Goal: Task Accomplishment & Management: Manage account settings

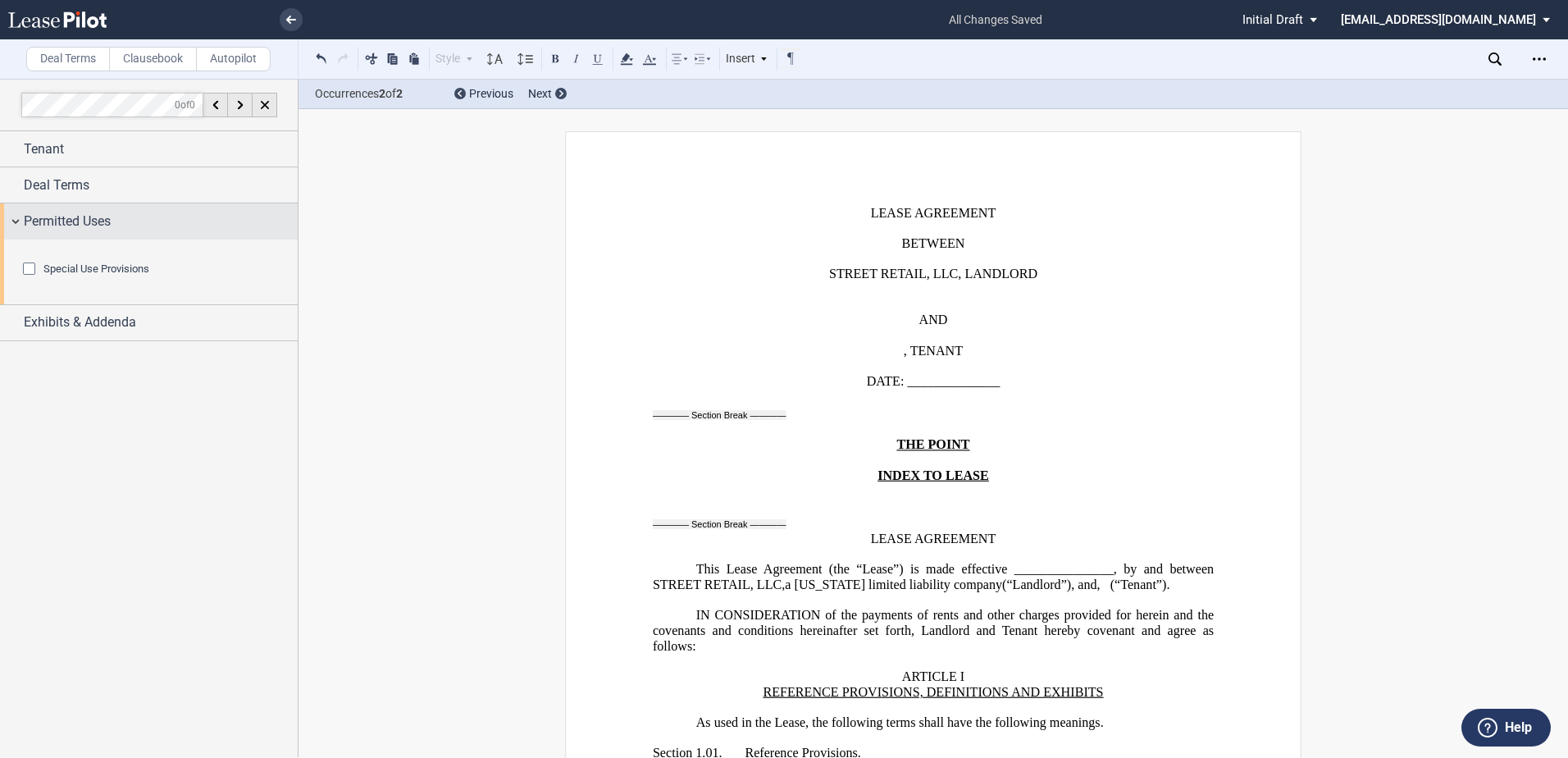
scroll to position [39510, 0]
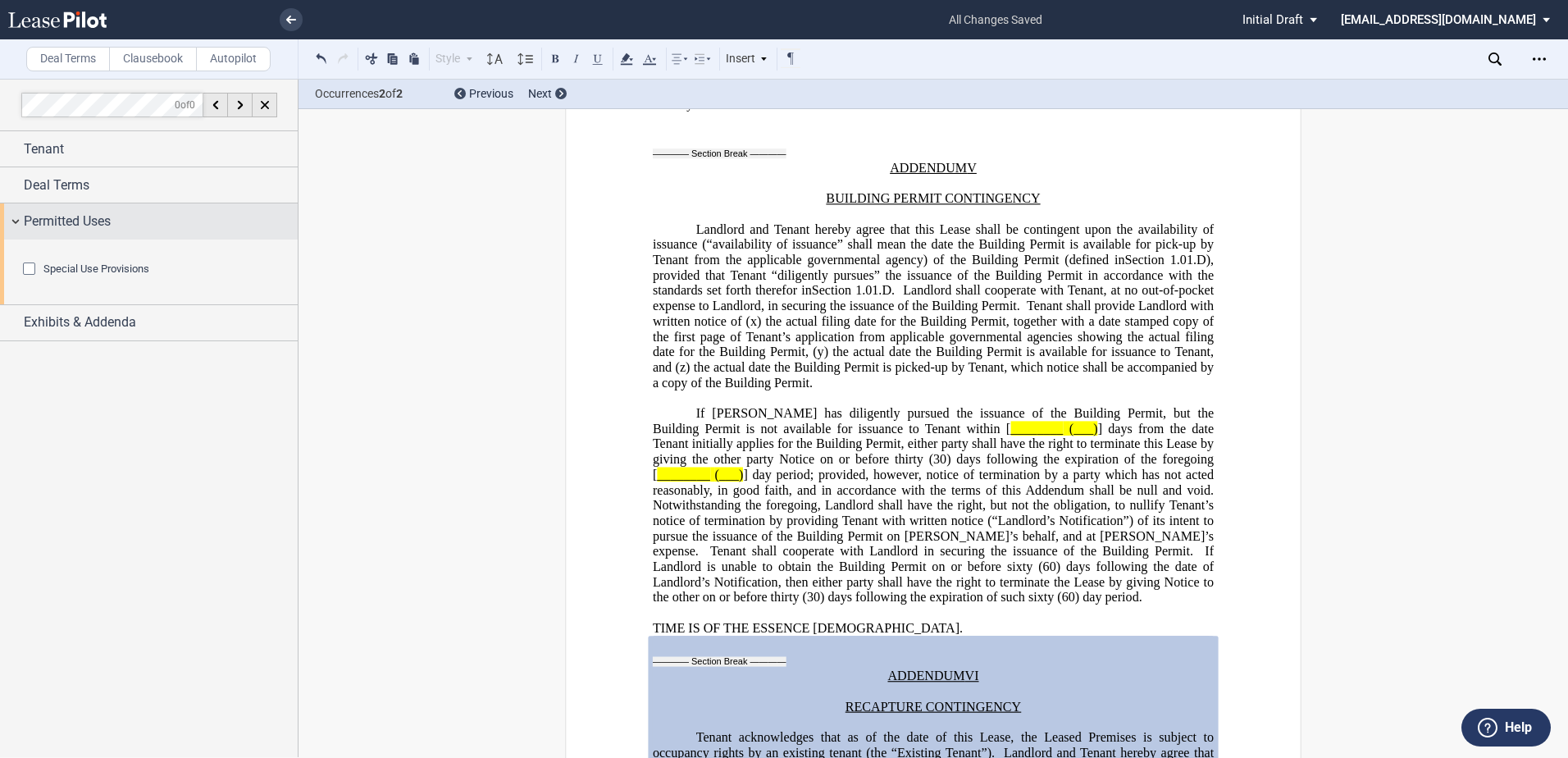
click at [10, 220] on div "Permitted Uses" at bounding box center [148, 220] width 298 height 35
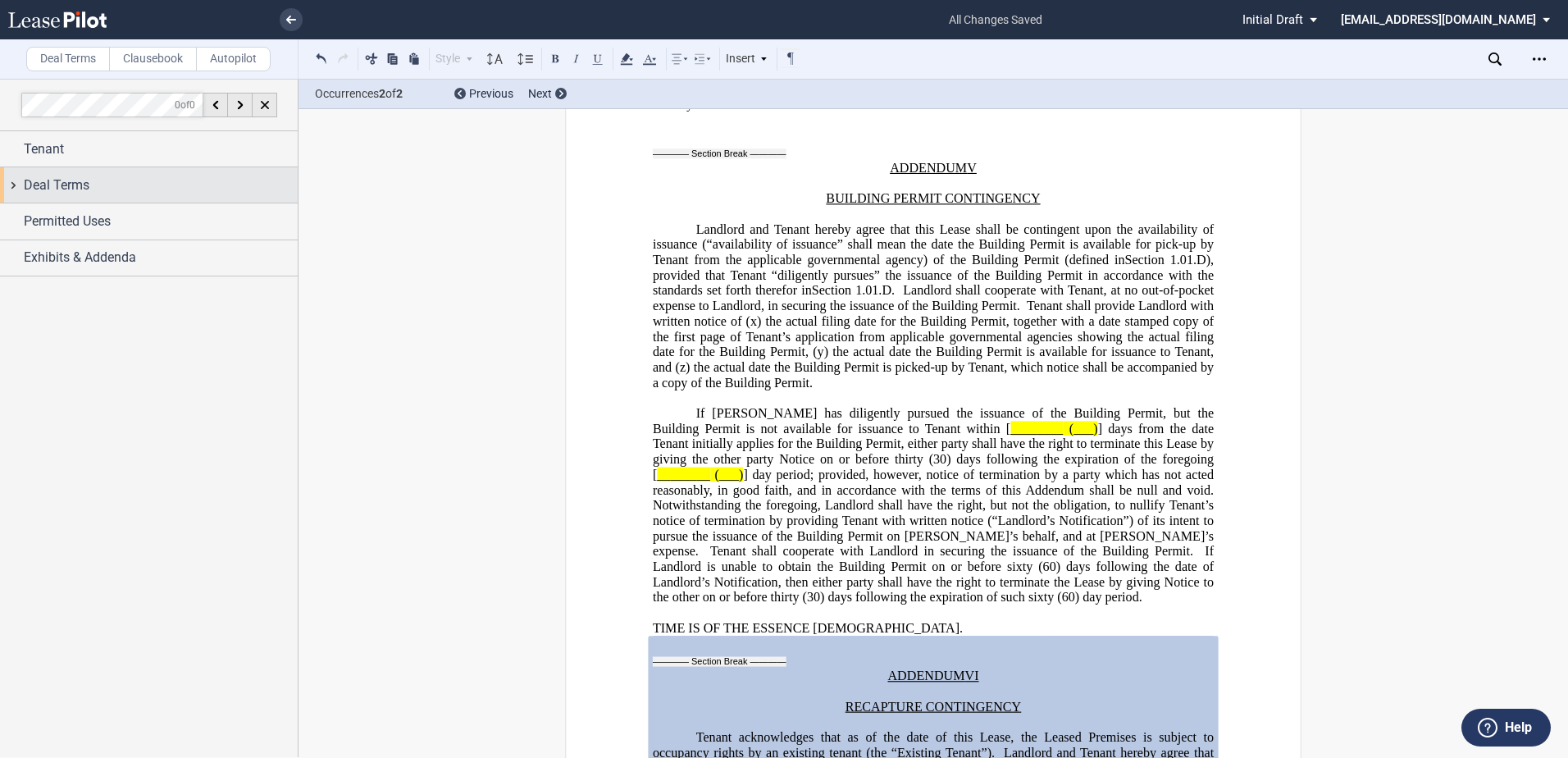
click at [12, 180] on div "Deal Terms" at bounding box center [148, 184] width 298 height 35
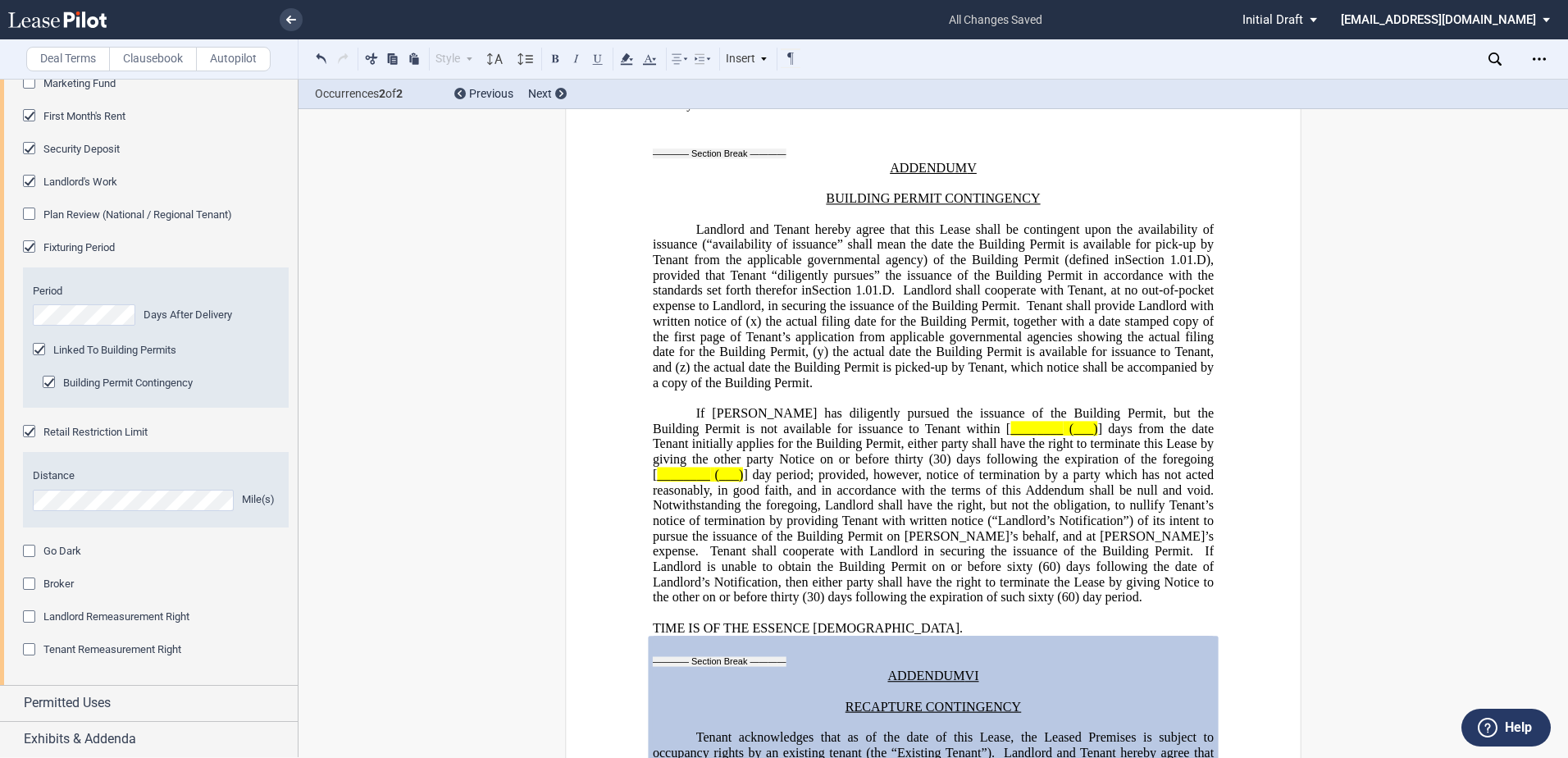
scroll to position [1085, 0]
click at [103, 611] on span "Landlord Remeasurement Right" at bounding box center [116, 616] width 146 height 13
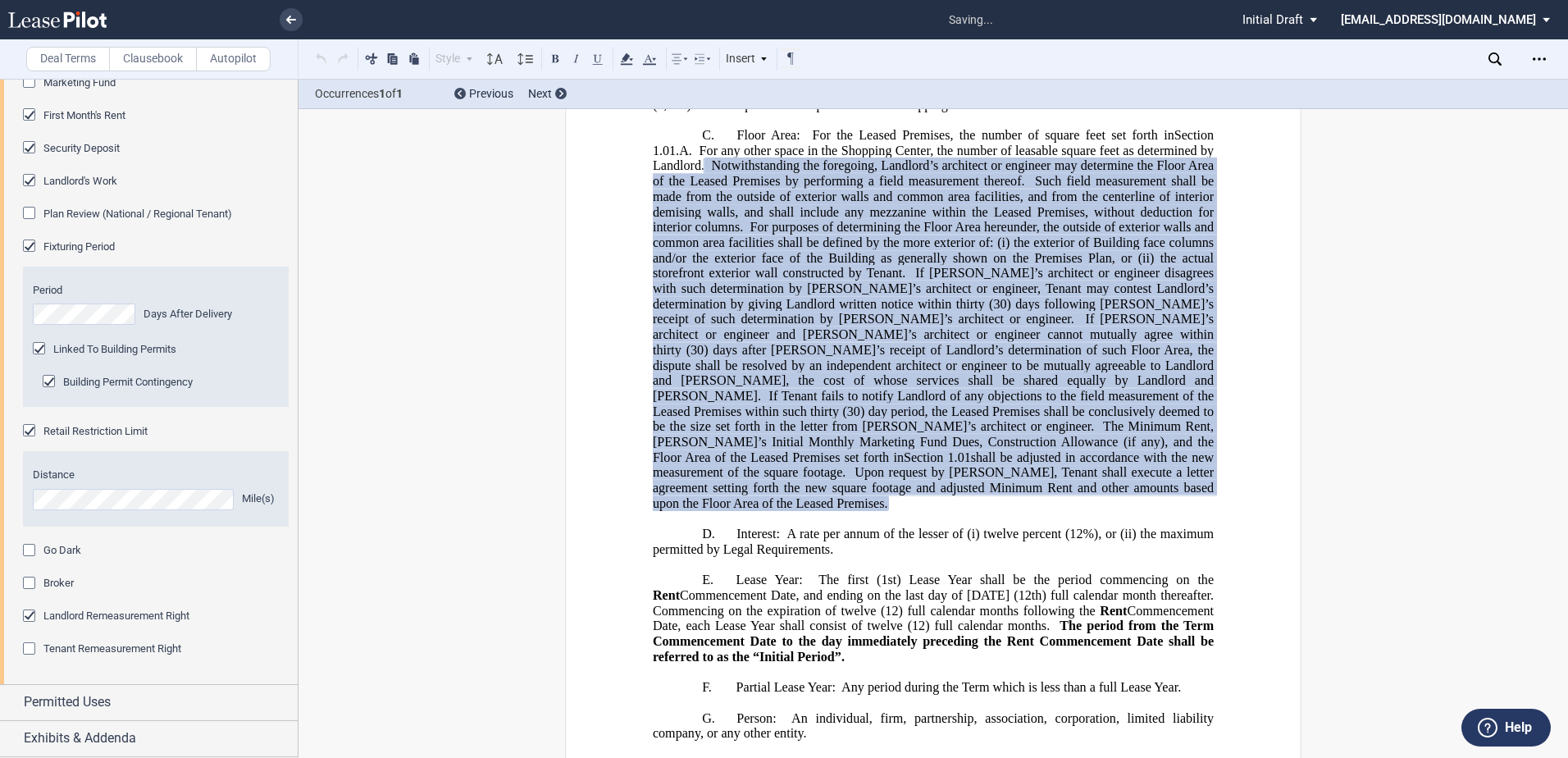
click at [89, 646] on span "Tenant Remeasurement Right" at bounding box center [111, 648] width 138 height 13
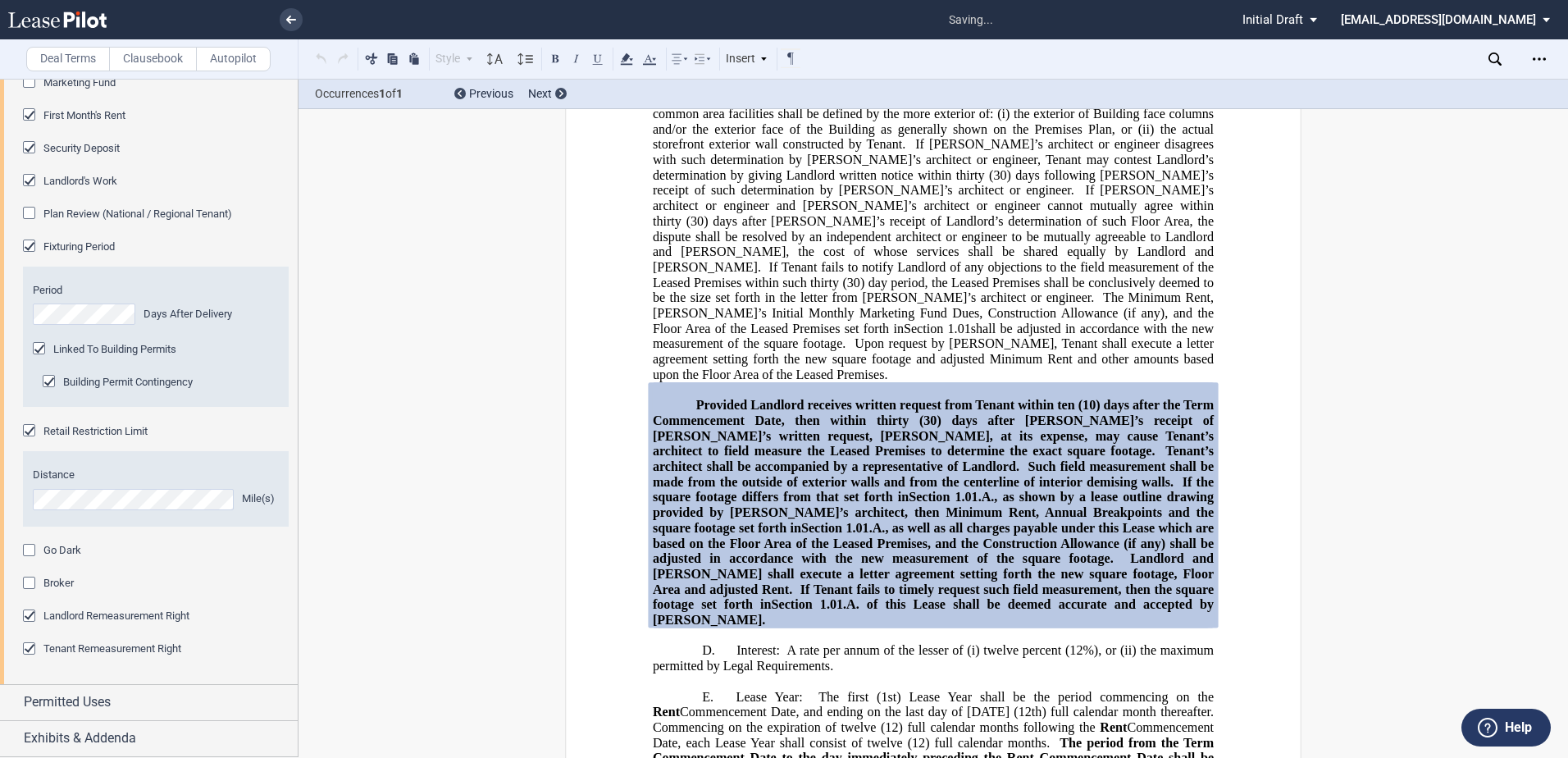
scroll to position [3086, 0]
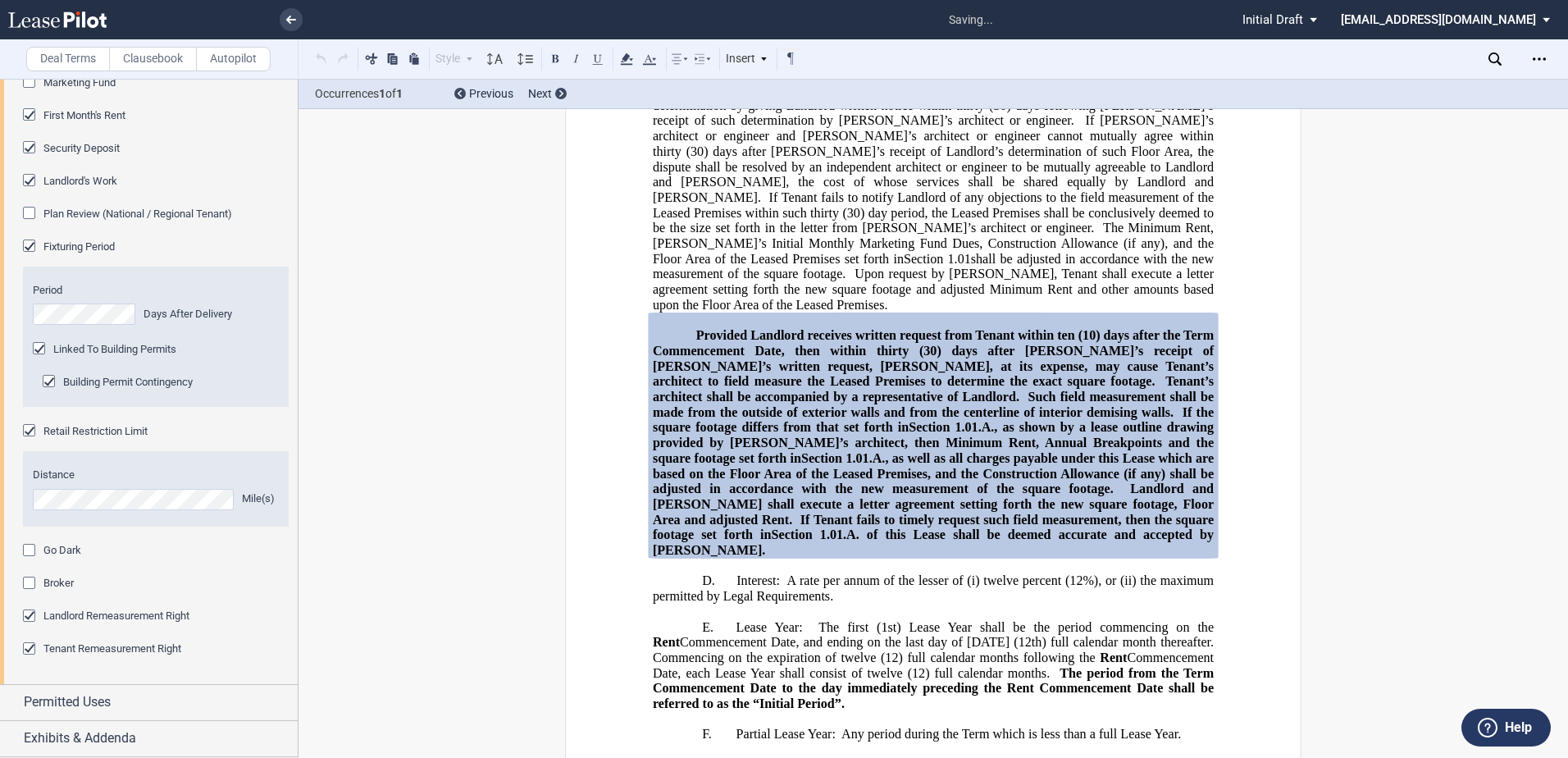
click at [31, 615] on div "Landlord Remeasurement Right" at bounding box center [31, 618] width 16 height 16
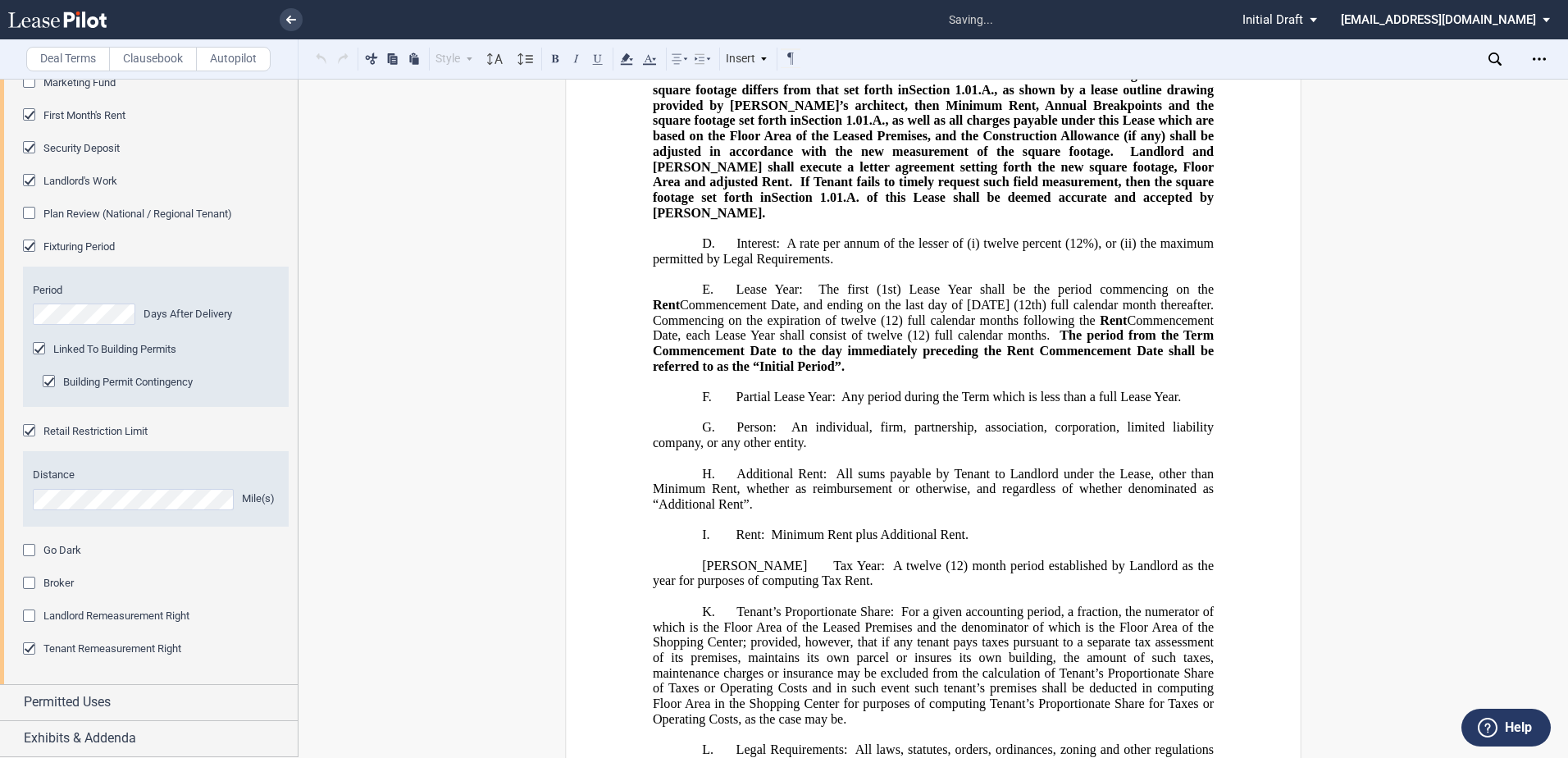
click at [31, 615] on div "Landlord Remeasurement Right" at bounding box center [31, 618] width 16 height 16
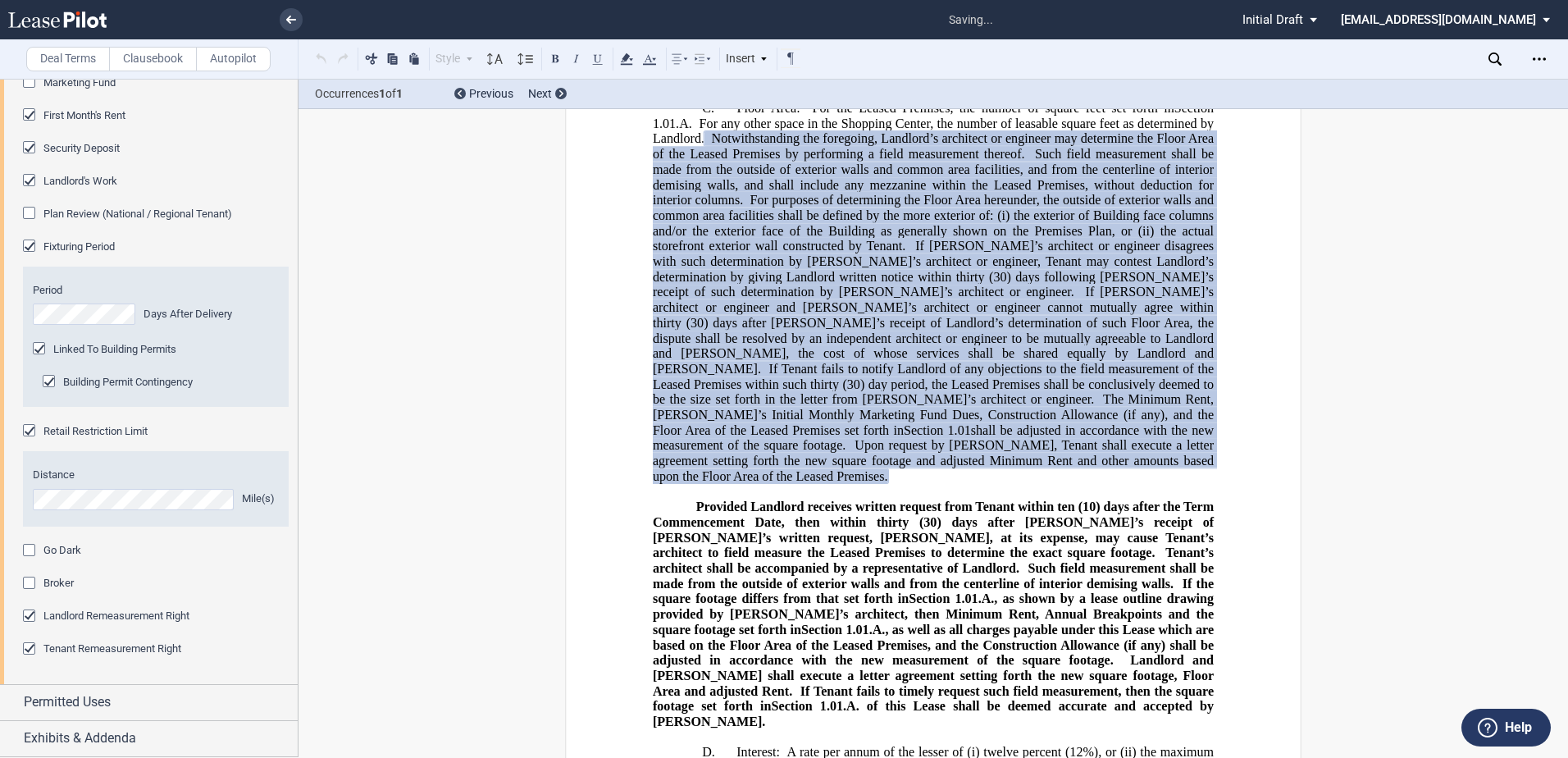
scroll to position [2887, 0]
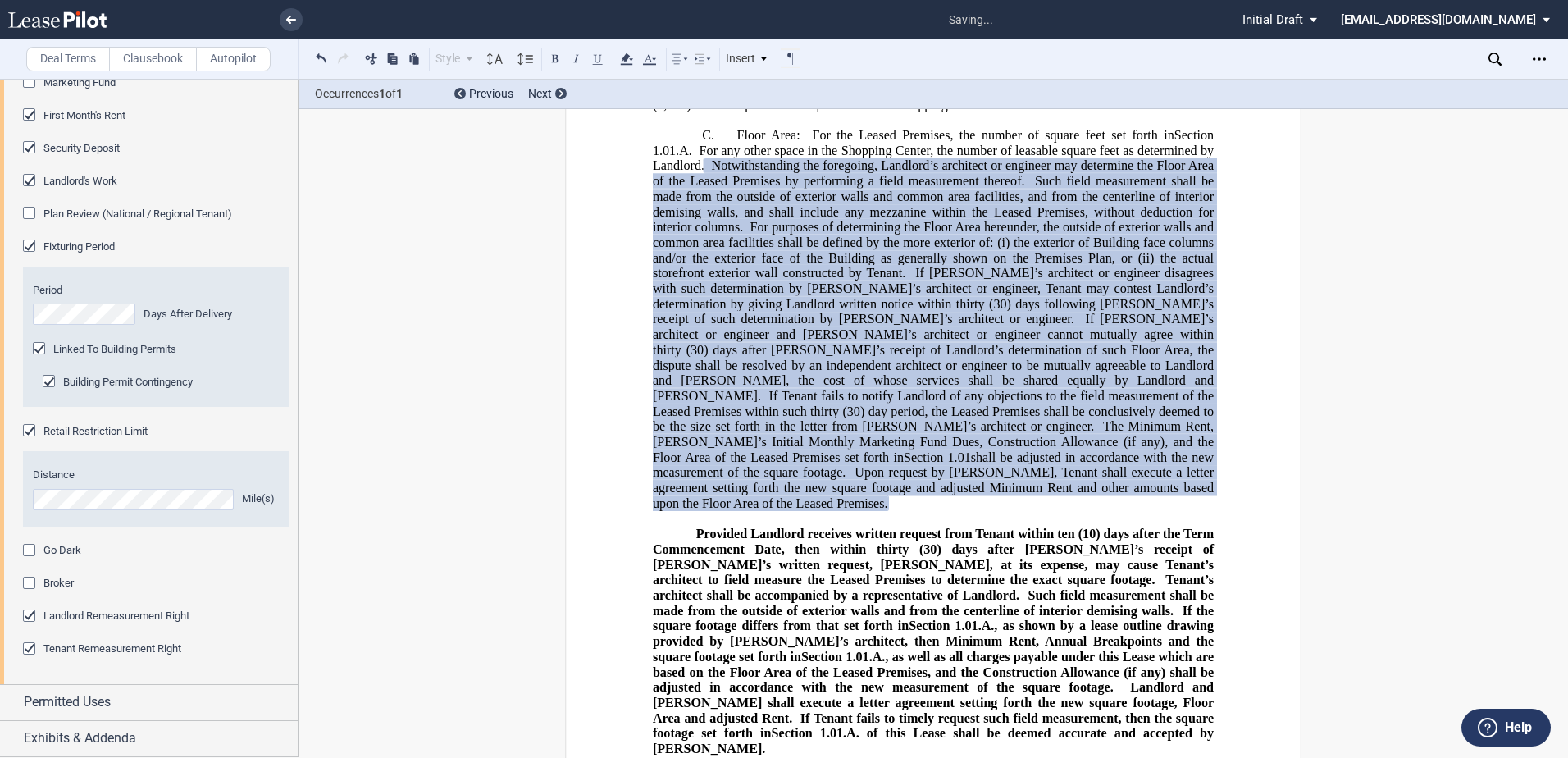
drag, startPoint x: 852, startPoint y: 245, endPoint x: 704, endPoint y: 246, distance: 148.0
click at [851, 188] on span "Notwithstanding the foregoing, Landlord’s architect or engineer may determine t…" at bounding box center [934, 173] width 564 height 30
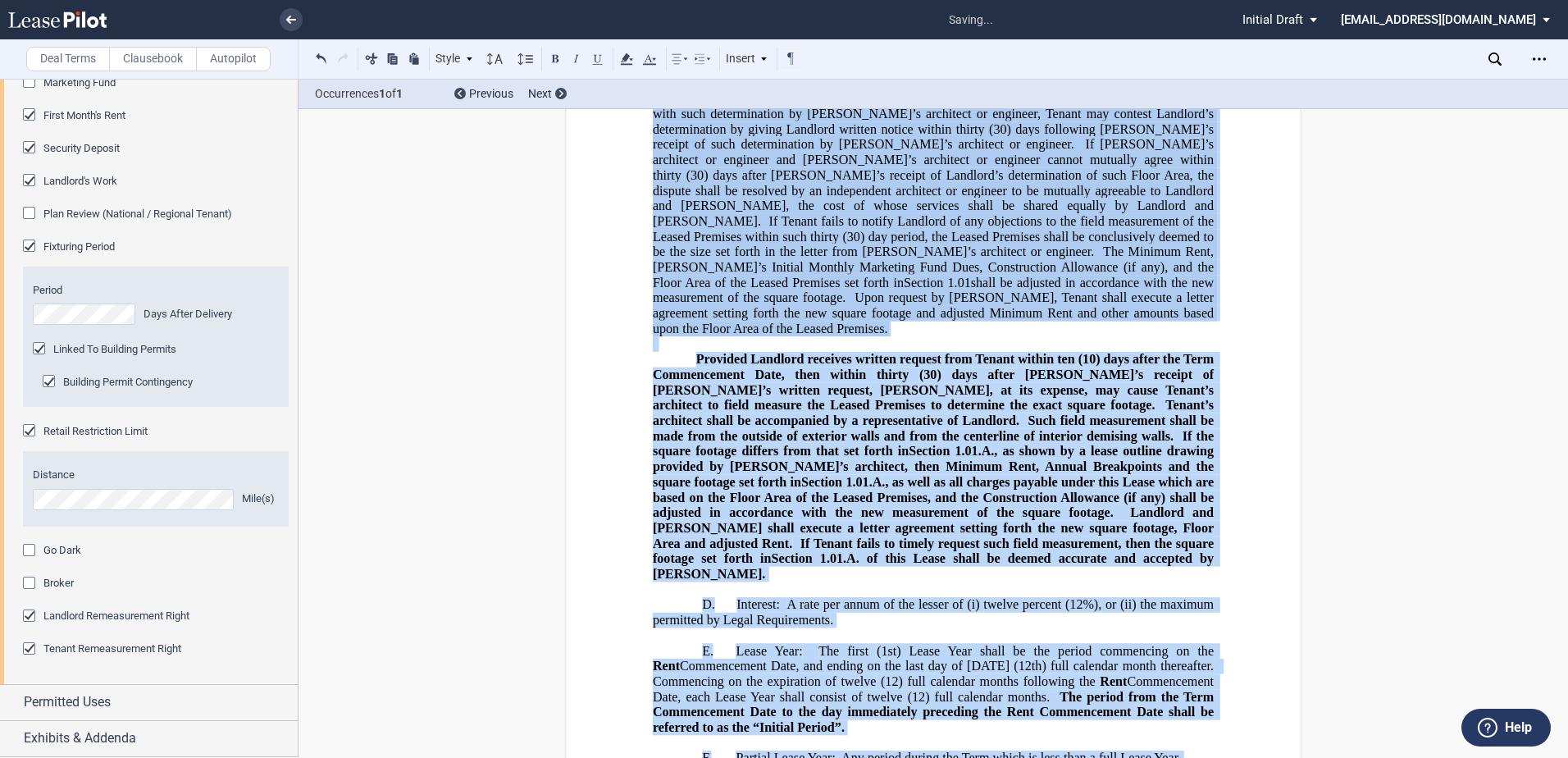
scroll to position [3094, 0]
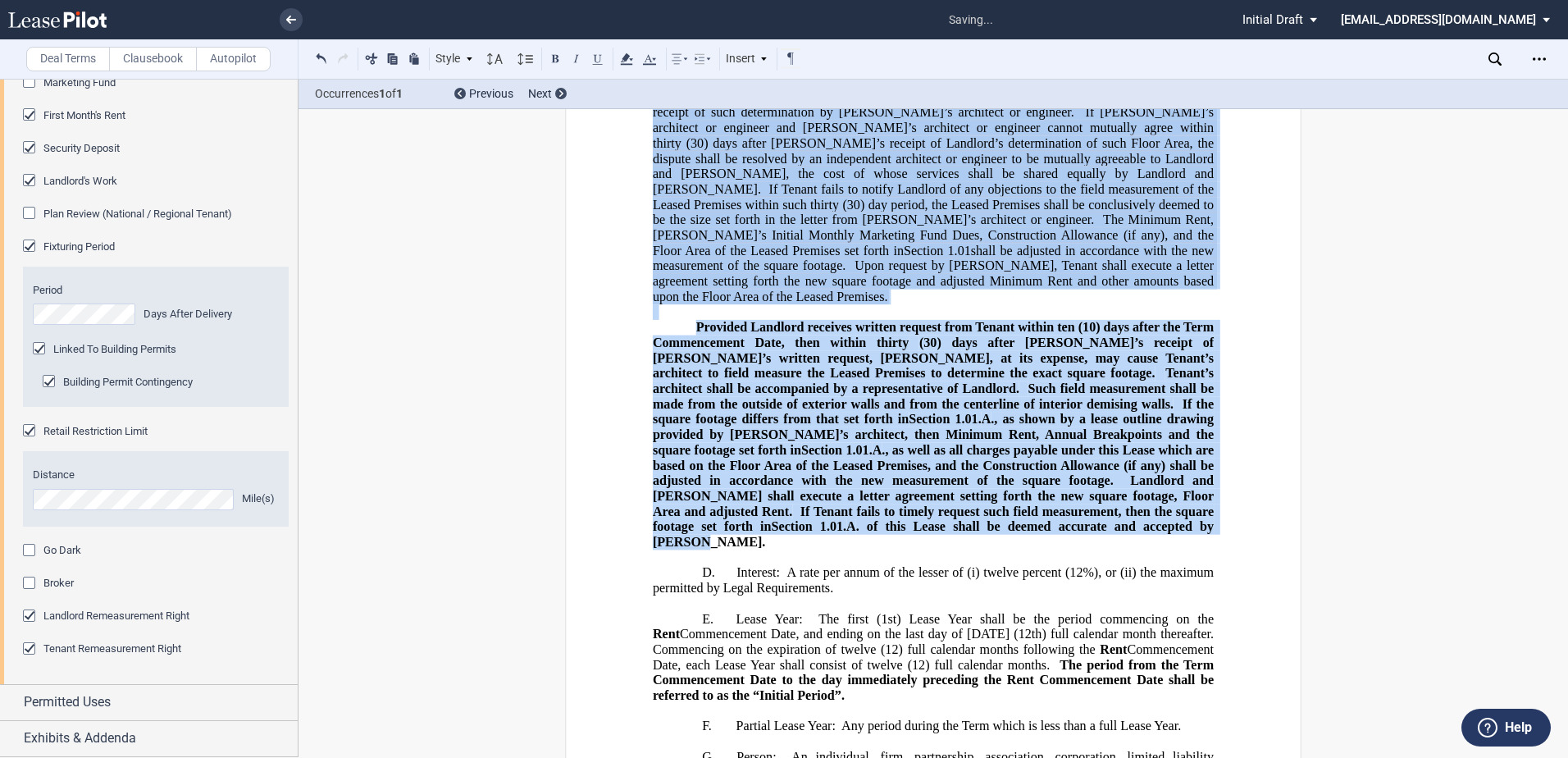
drag, startPoint x: 707, startPoint y: 225, endPoint x: 938, endPoint y: 559, distance: 406.1
drag, startPoint x: 938, startPoint y: 557, endPoint x: 913, endPoint y: 446, distance: 113.8
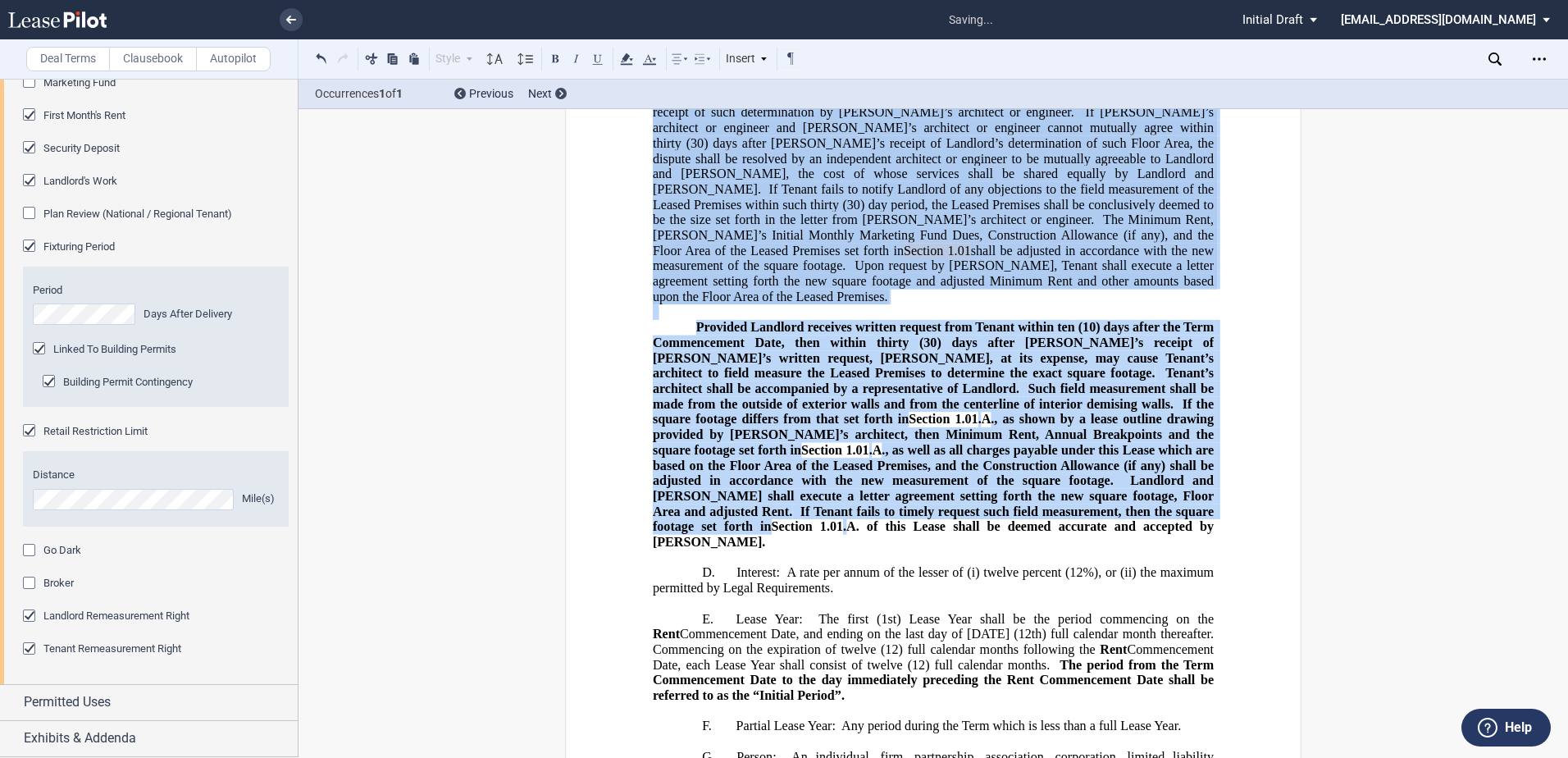
copy div "Loremipsumdolor sit ametconse, Adipisci’e seddoeius te incididu utl etdolorem a…"
